Goal: Task Accomplishment & Management: Complete application form

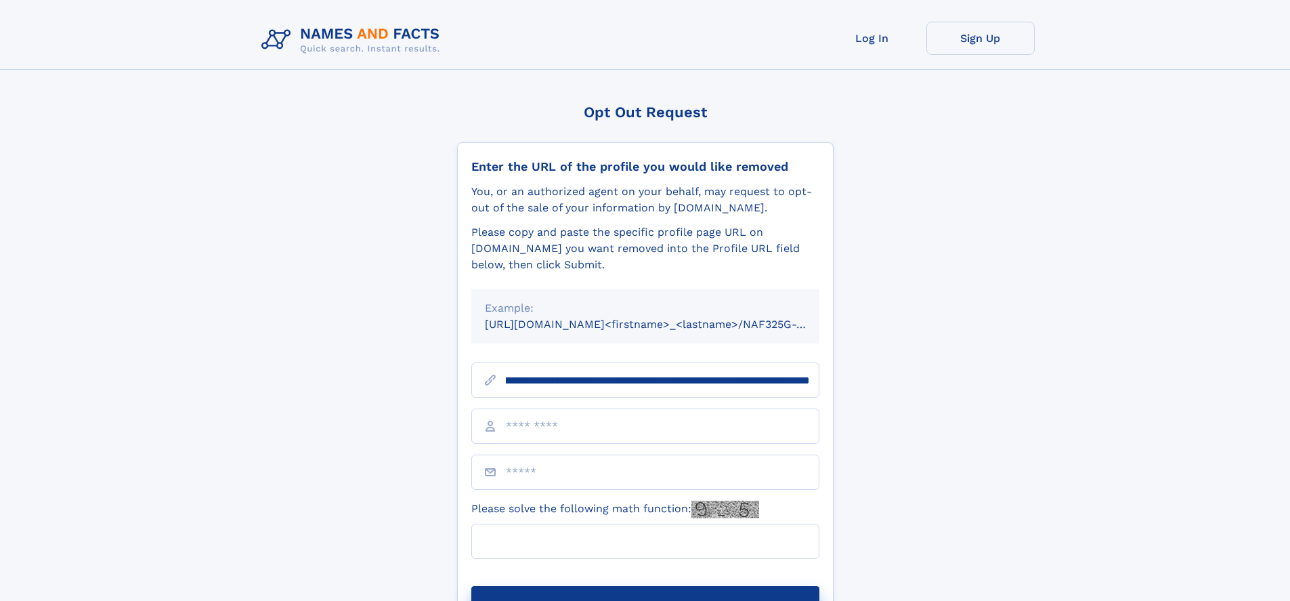
scroll to position [0, 154]
type input "**********"
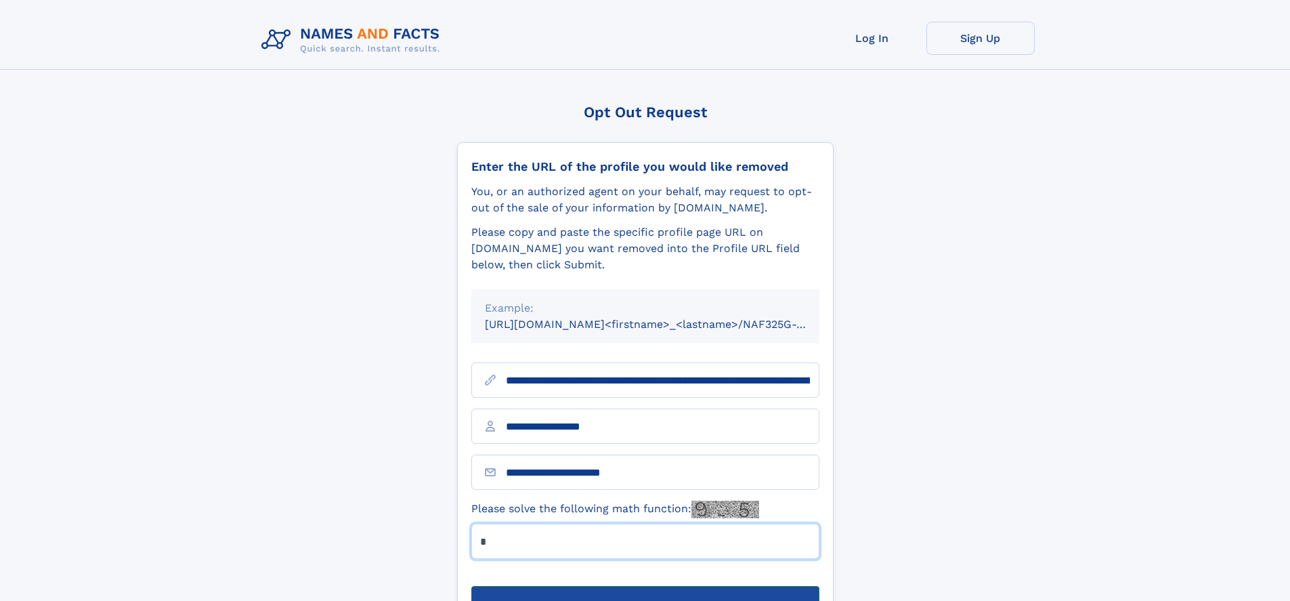
type input "*"
click at [645, 586] on button "Submit Opt Out Request" at bounding box center [645, 607] width 348 height 43
